Goal: Task Accomplishment & Management: Manage account settings

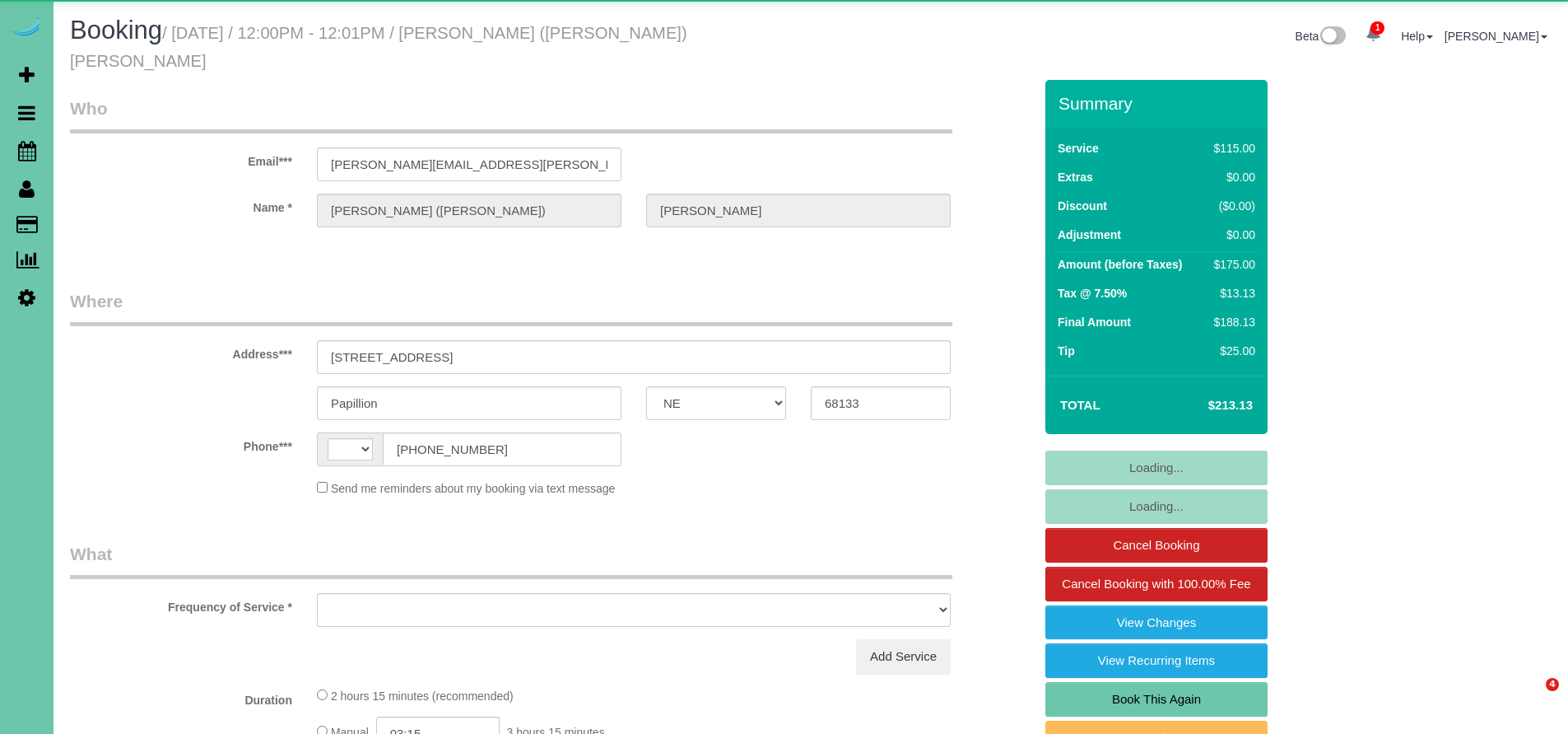
select select "NE"
select select "string:[GEOGRAPHIC_DATA]"
select select "object:632"
select select "string:fspay-849691ab-4580-4d80-8c7a-ab9f2b8cf685"
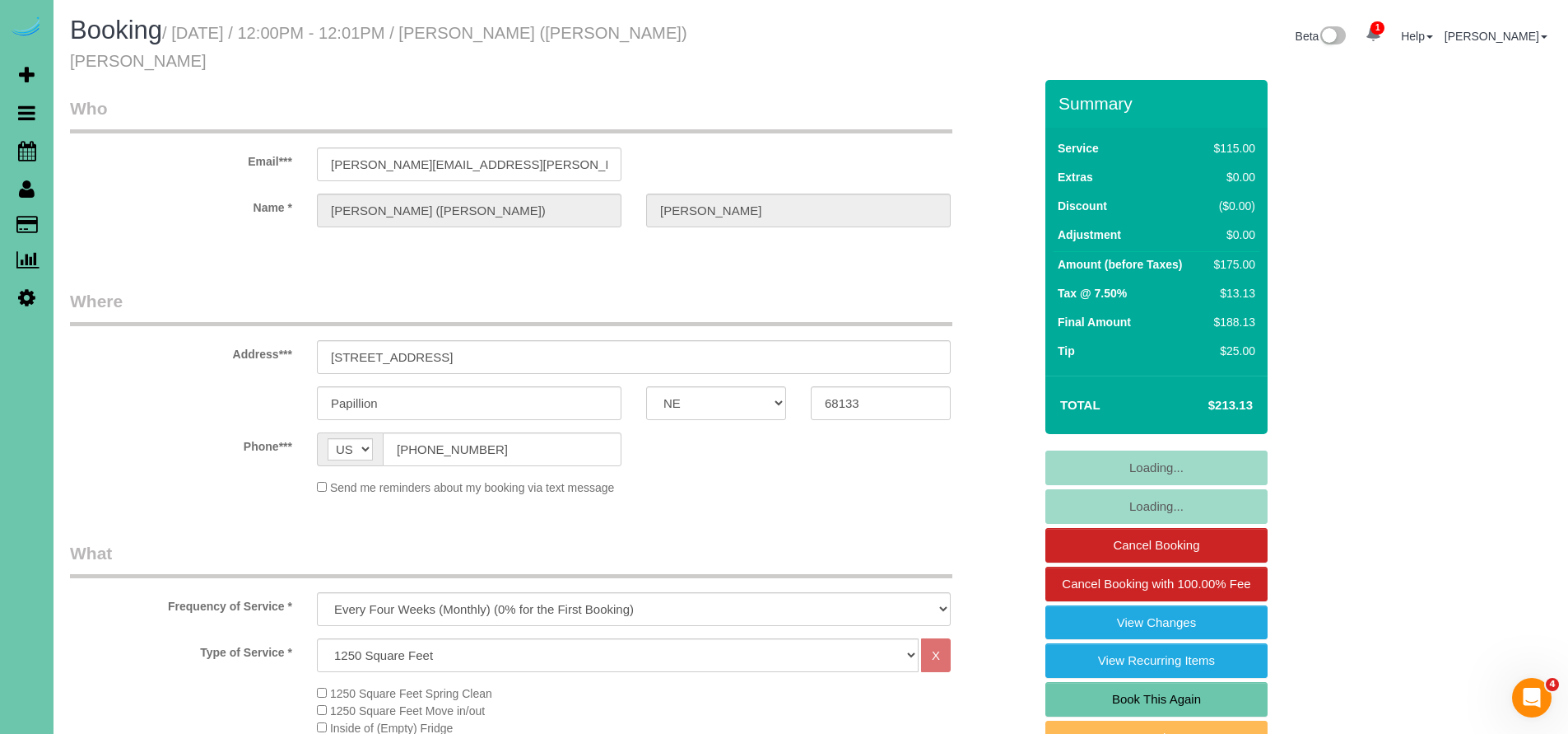
select select "object:916"
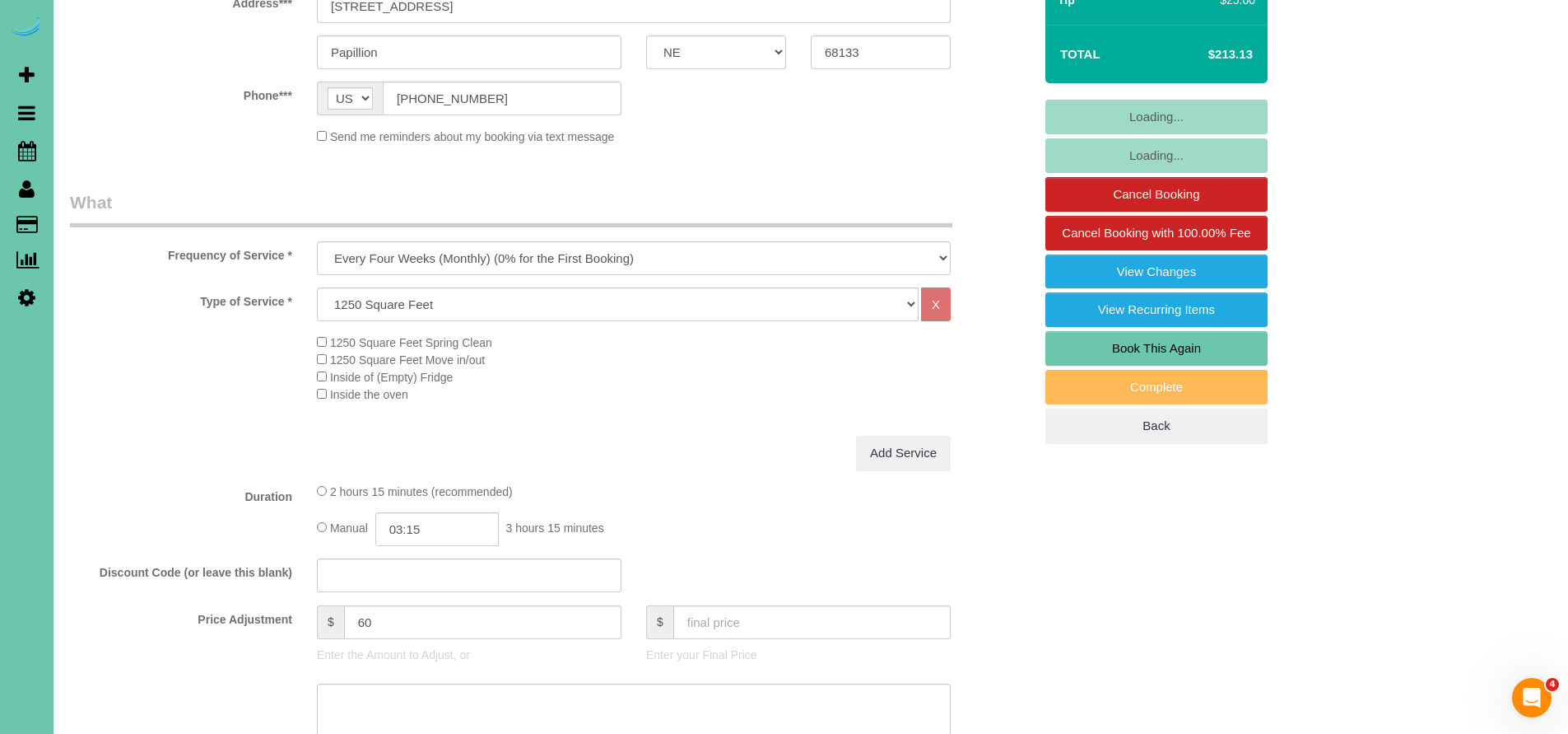
select select "number:36"
select select "number:42"
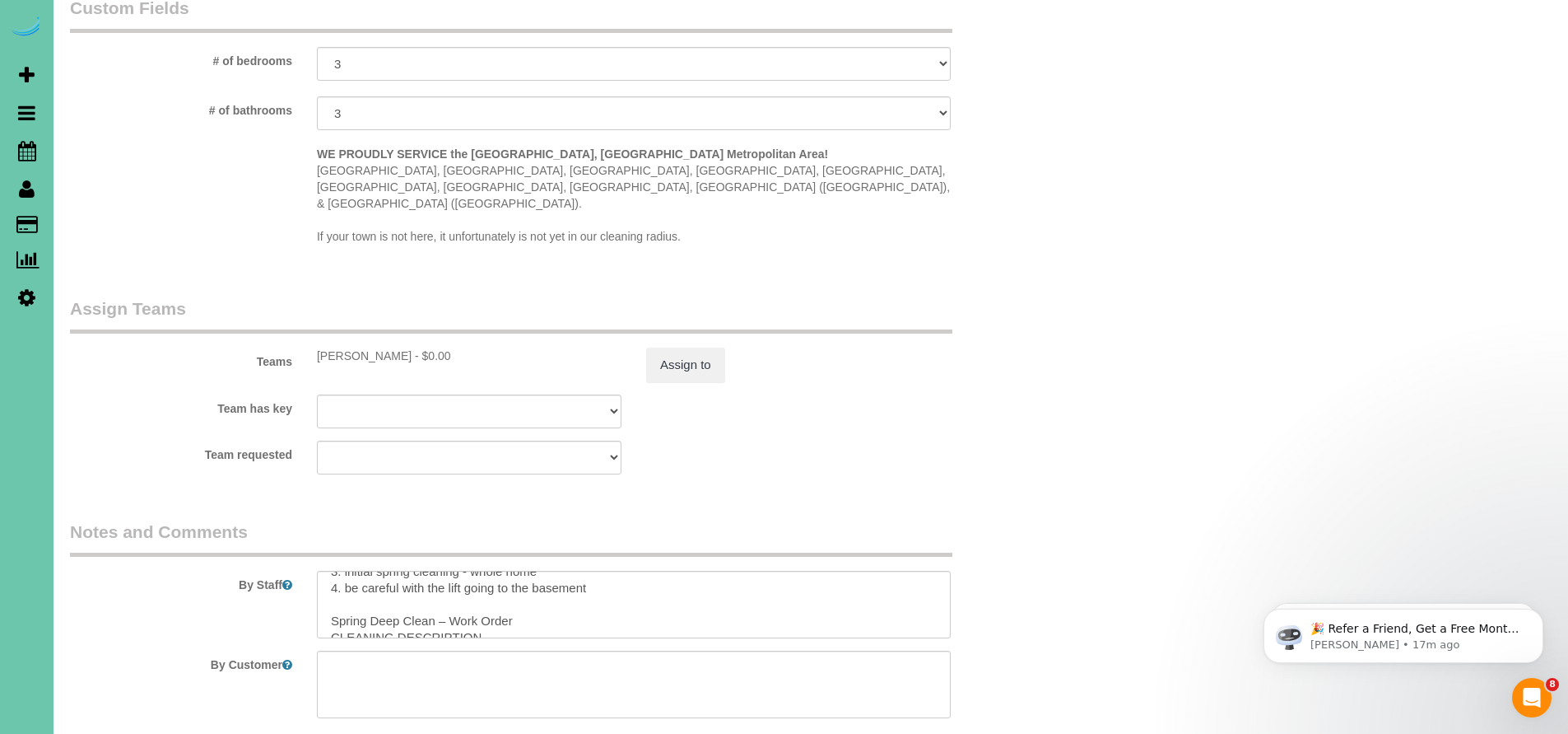
scroll to position [29, 0]
drag, startPoint x: 462, startPoint y: 530, endPoint x: 346, endPoint y: 531, distance: 116.0
click at [346, 571] on textarea at bounding box center [633, 605] width 633 height 68
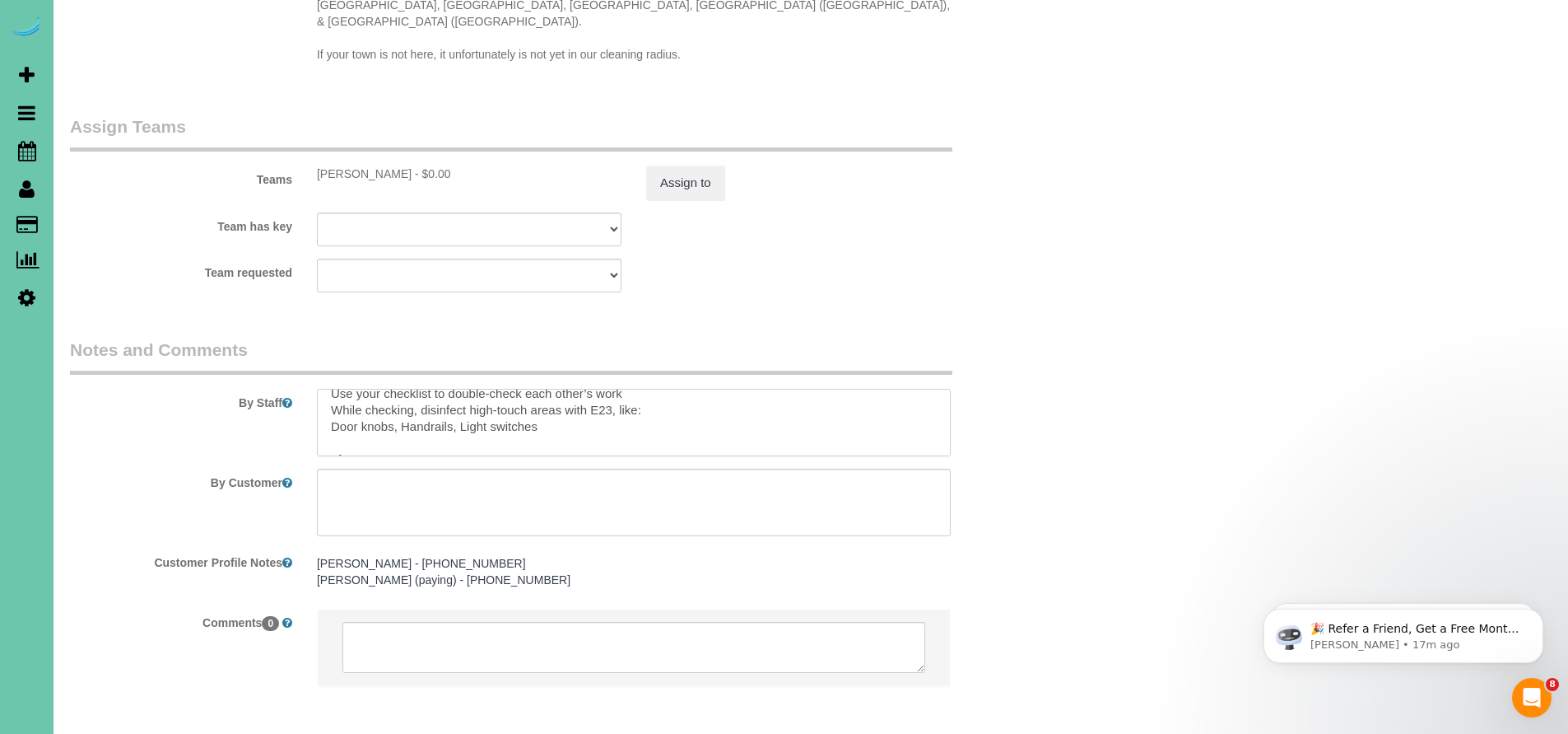
scroll to position [360, 0]
drag, startPoint x: 328, startPoint y: 366, endPoint x: 423, endPoint y: 359, distance: 95.3
click at [423, 389] on textarea at bounding box center [633, 423] width 633 height 68
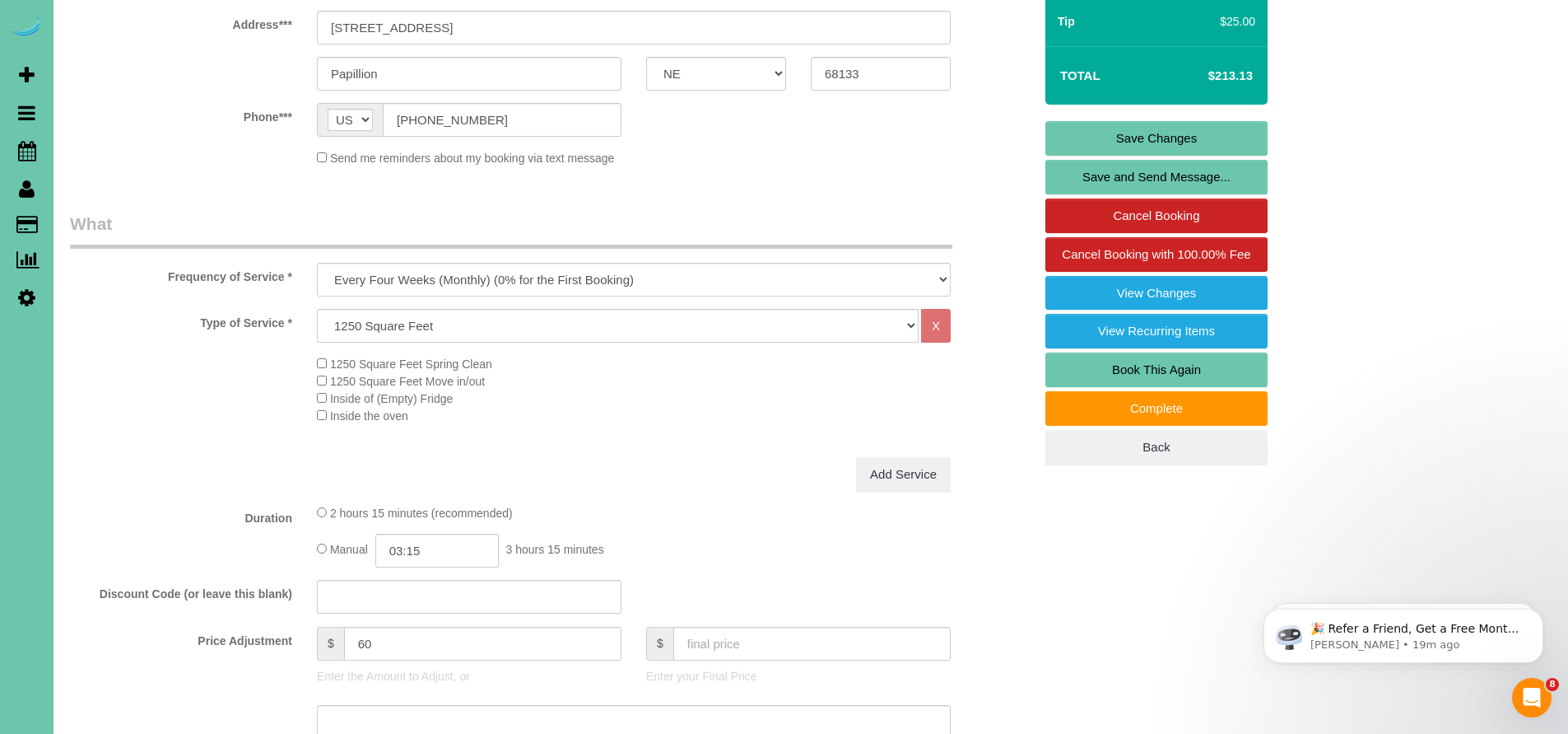
scroll to position [509, 0]
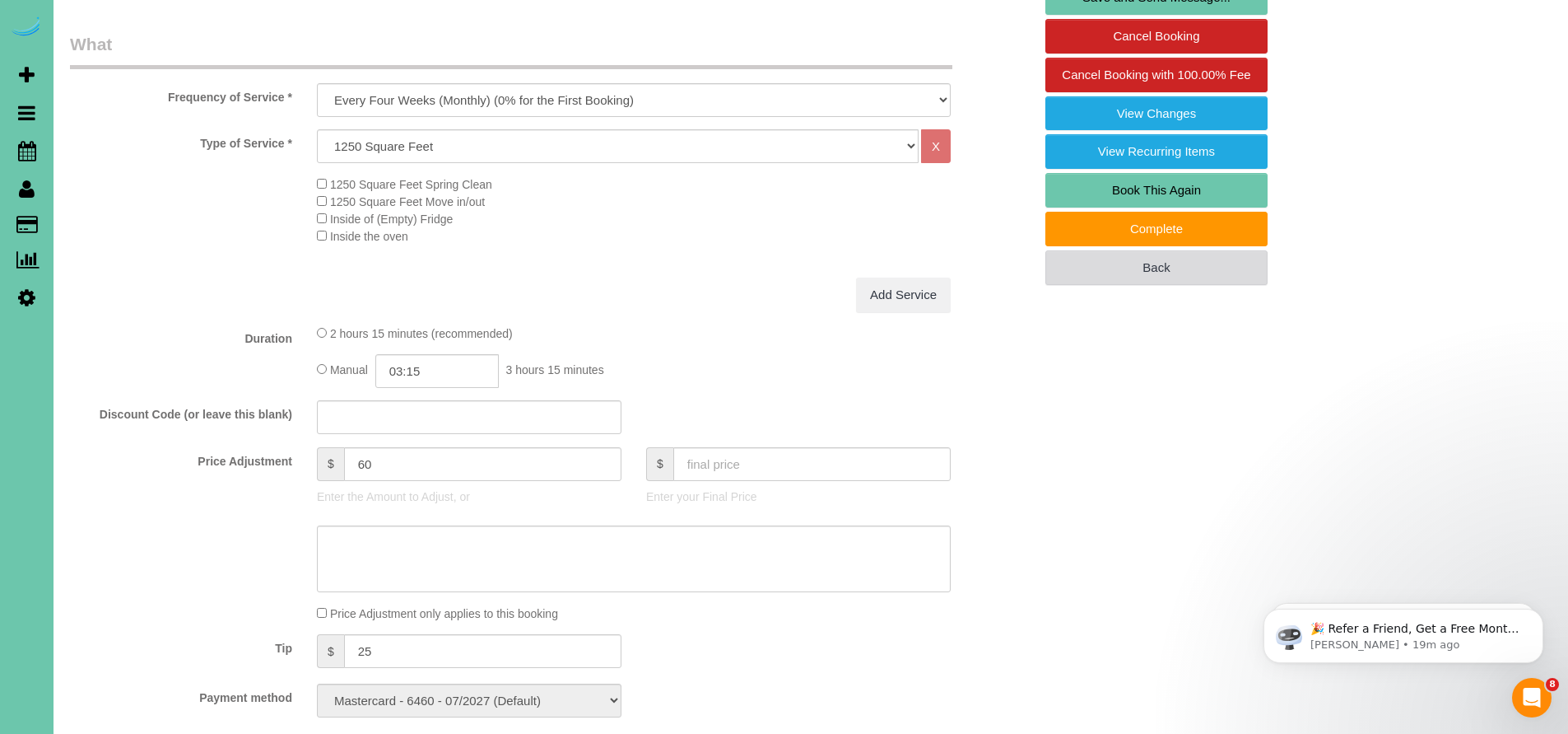
type textarea "1. credit 2. client will be home 3. Monthly - whole home 4. be careful with the…"
click at [1185, 250] on link "Back" at bounding box center [1156, 267] width 222 height 35
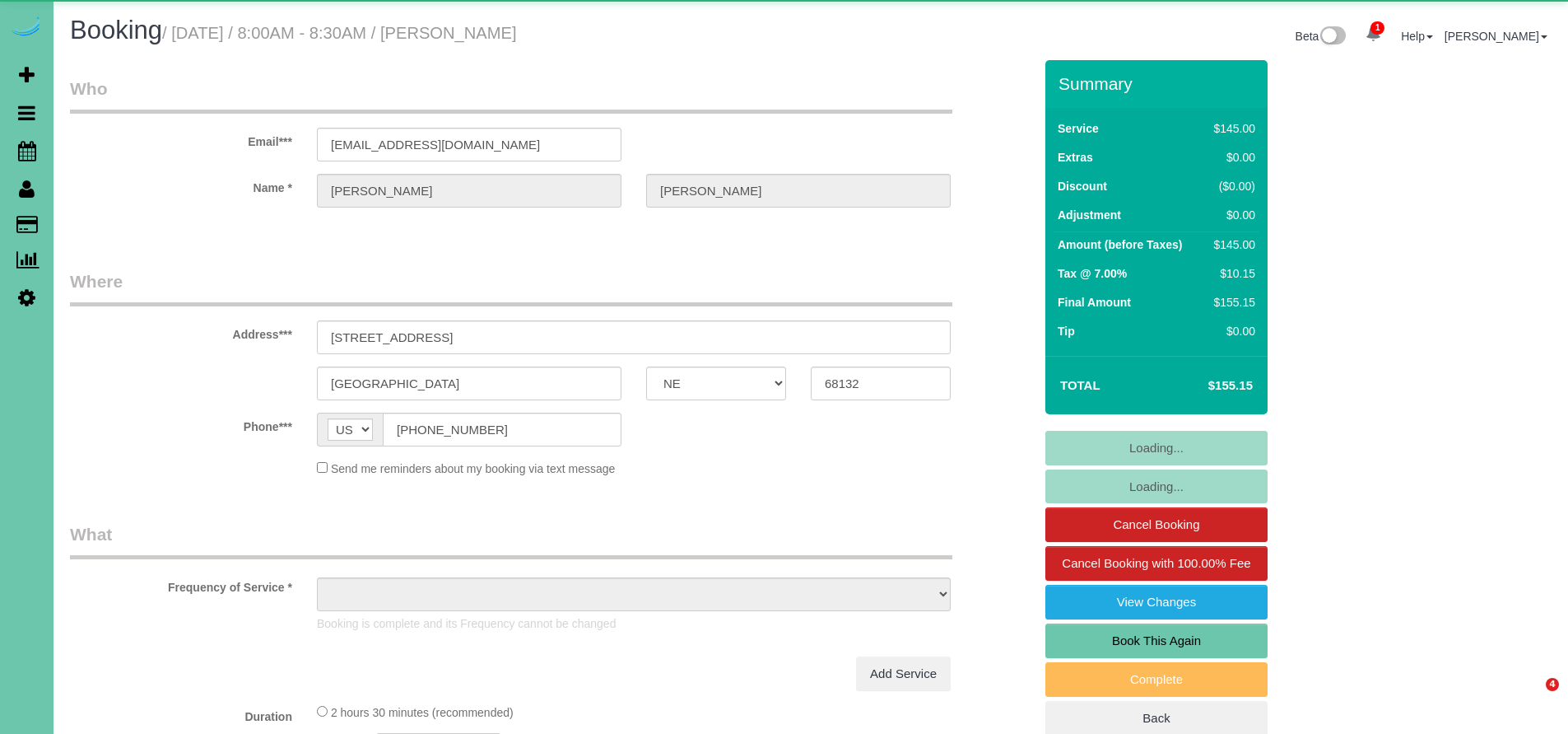
select select "NE"
select select "object:650"
select select "string:fspay-09d716bd-21bc-4179-a24d-618a366634c5"
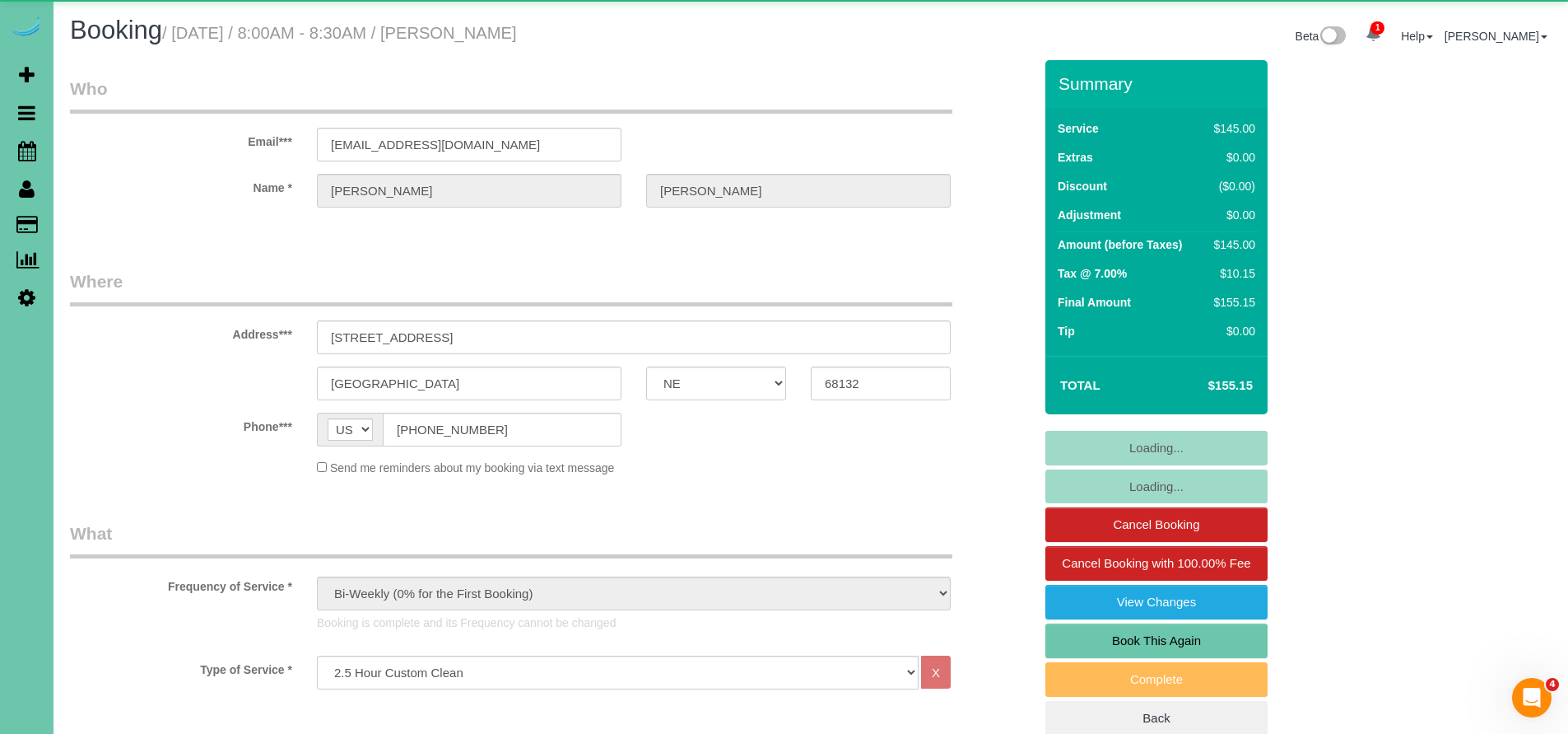
select select "object:907"
select select "number:36"
select select "number:42"
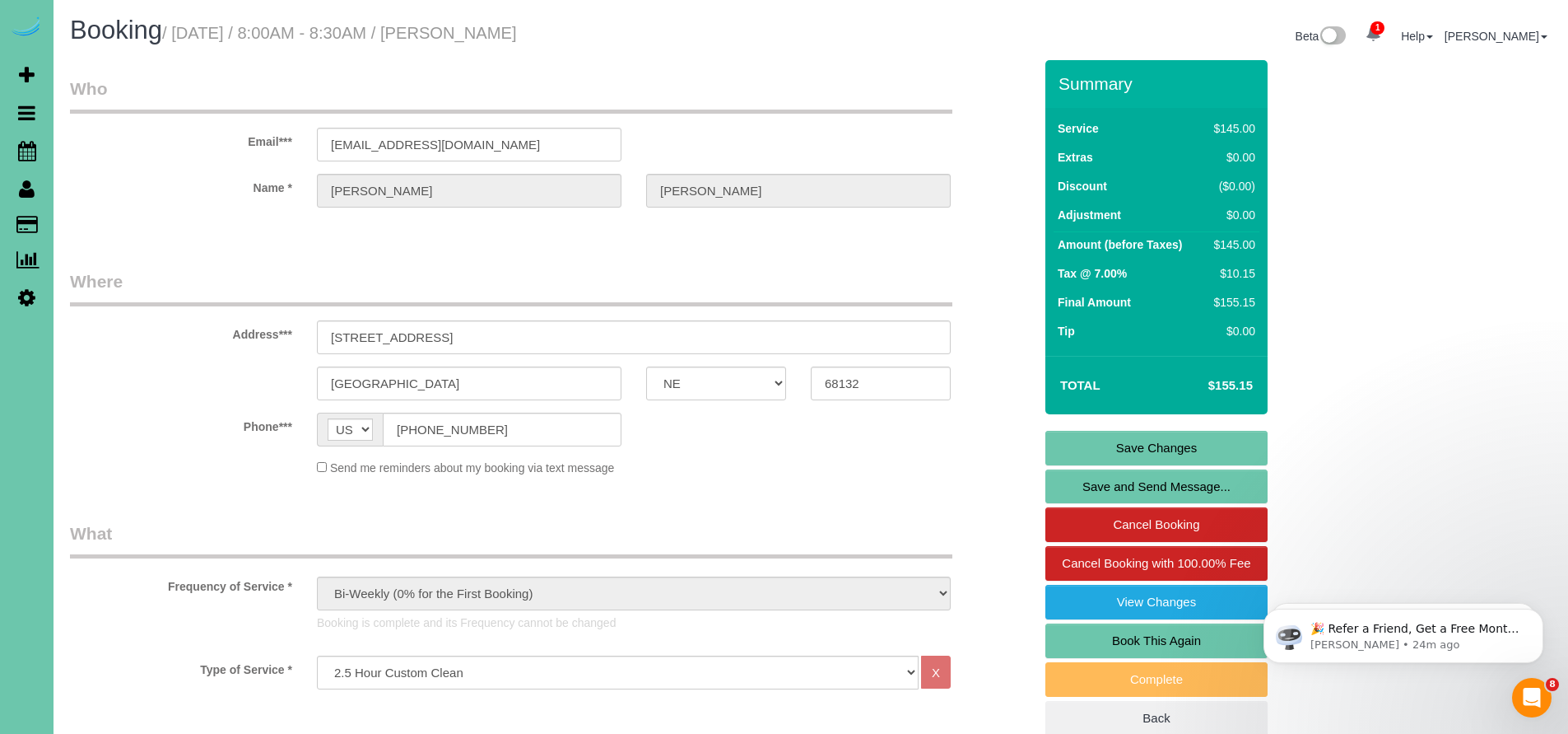
scroll to position [559, 0]
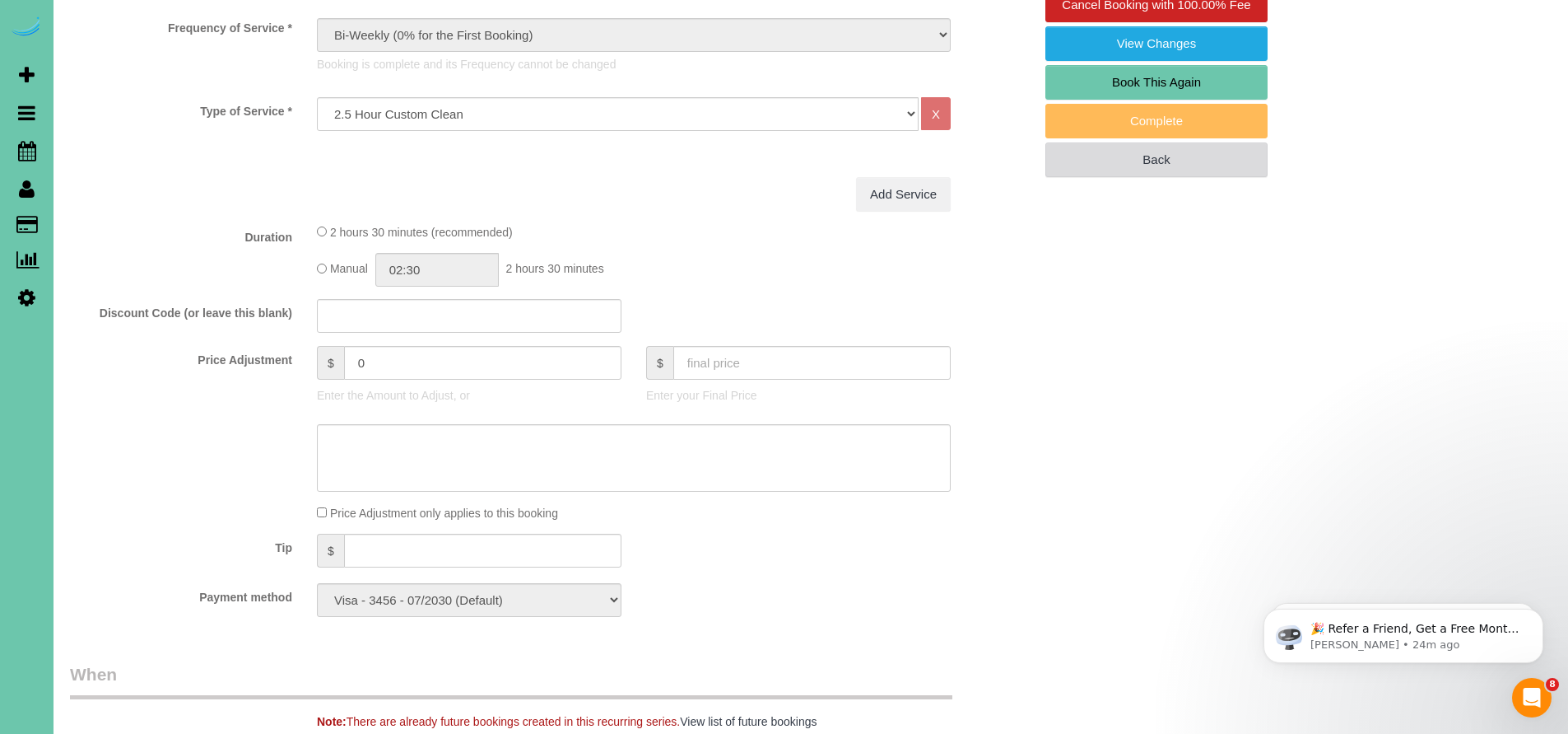
click at [1170, 164] on link "Back" at bounding box center [1156, 159] width 222 height 35
